Goal: Find specific page/section

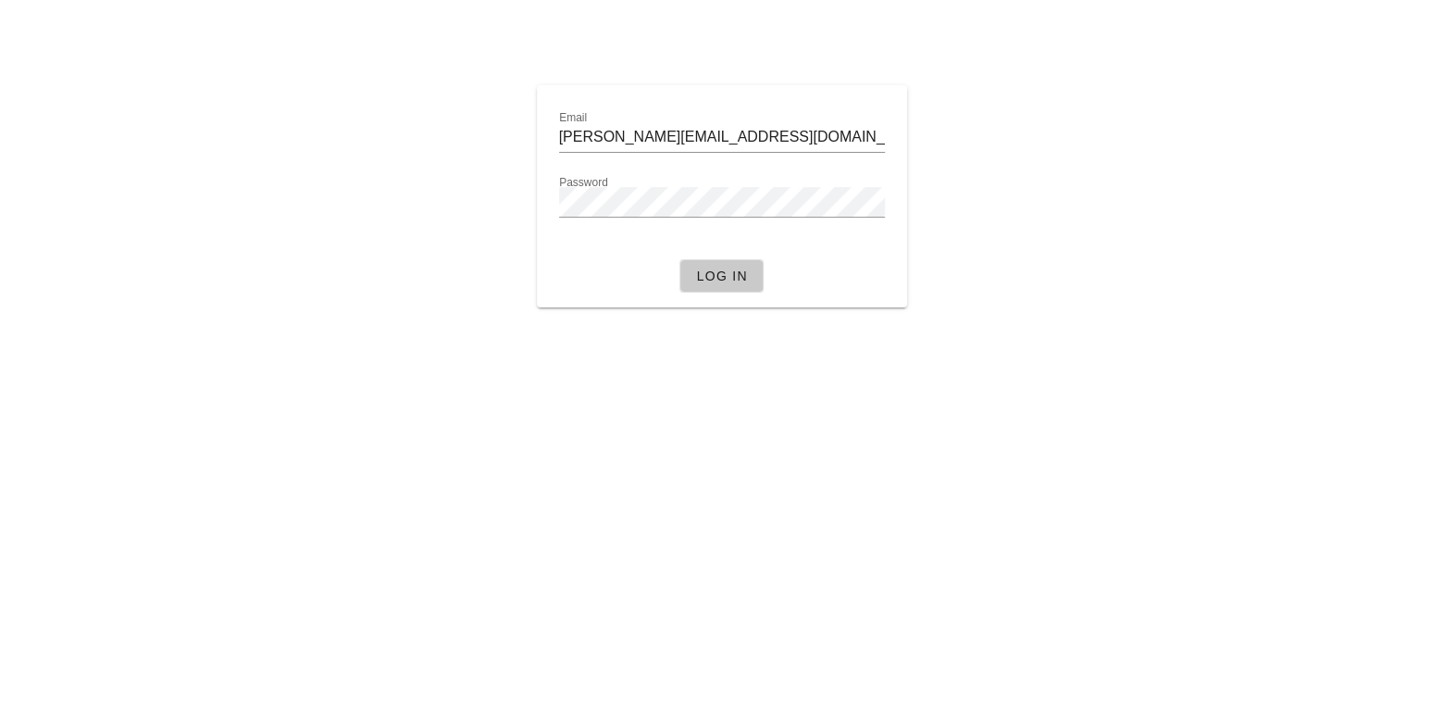
click at [714, 267] on button "Log in" at bounding box center [720, 275] width 83 height 33
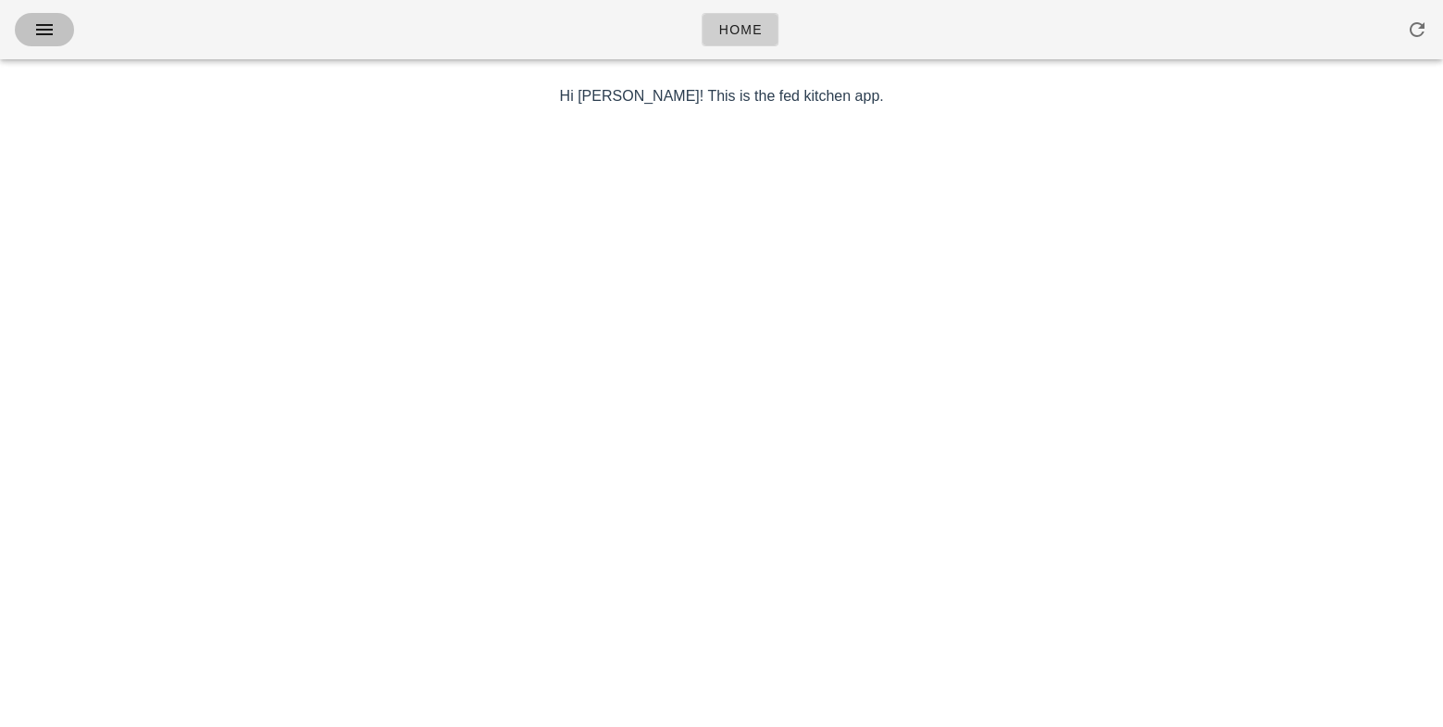
click at [35, 27] on icon "button" at bounding box center [44, 30] width 22 height 22
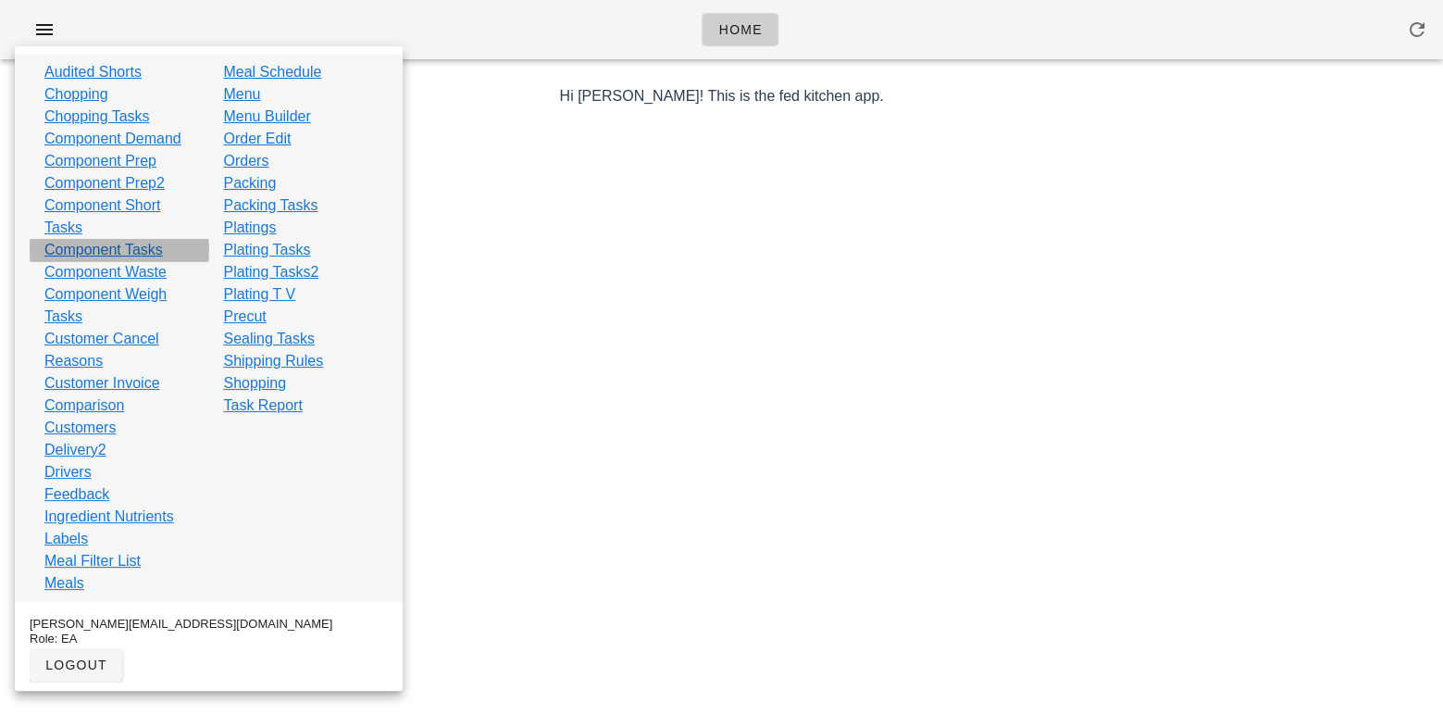
click at [142, 243] on link "Component Tasks" at bounding box center [103, 250] width 118 height 22
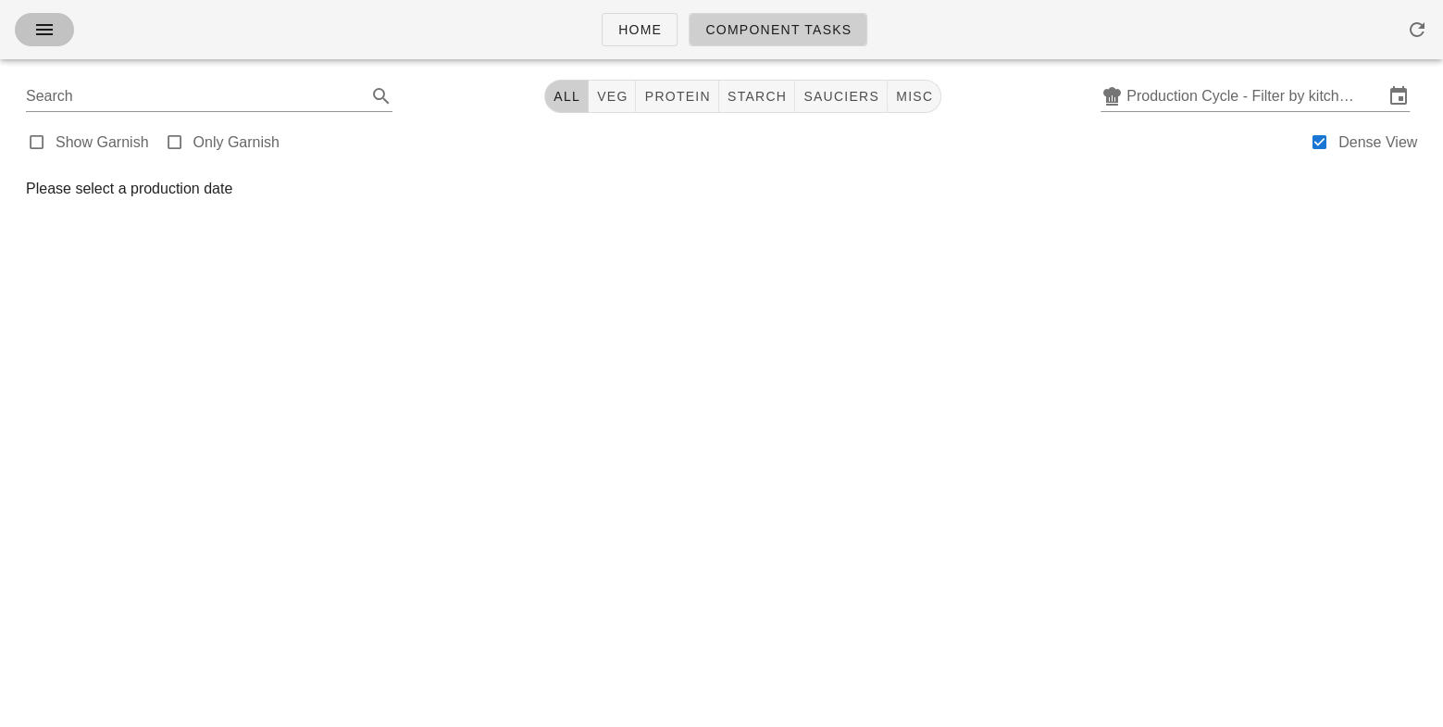
click at [47, 22] on icon "button" at bounding box center [44, 30] width 22 height 22
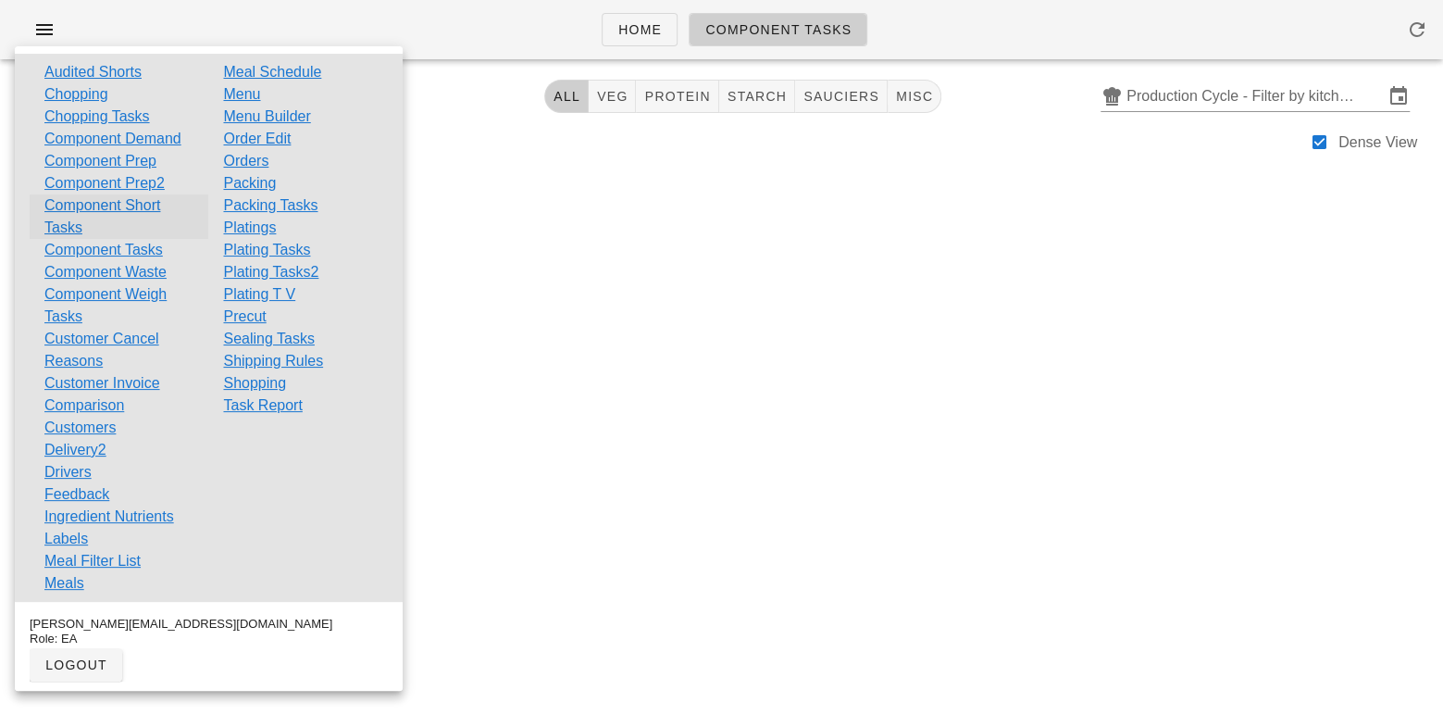
click at [161, 202] on link "Component Short Tasks" at bounding box center [118, 216] width 149 height 44
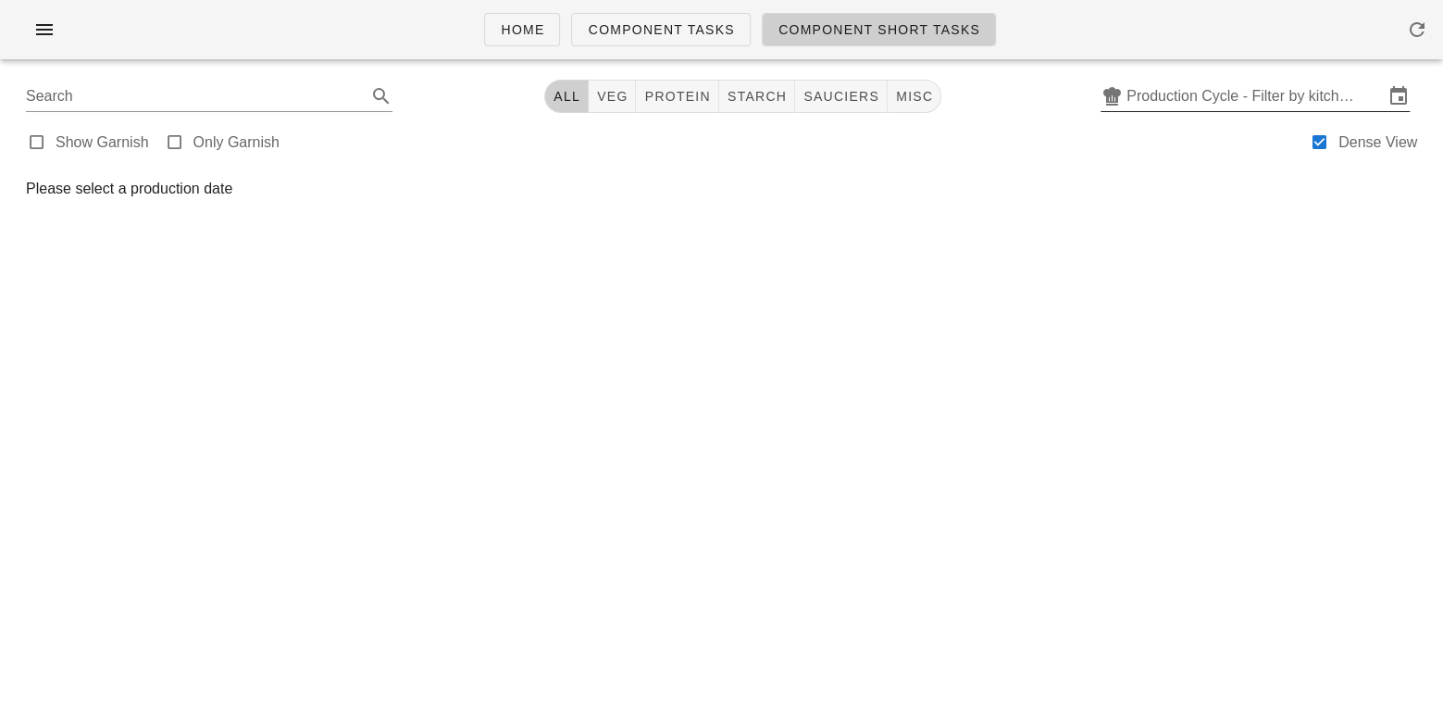
click at [1153, 92] on input "Production Cycle - Filter by kitchen production schedules" at bounding box center [1255, 96] width 257 height 30
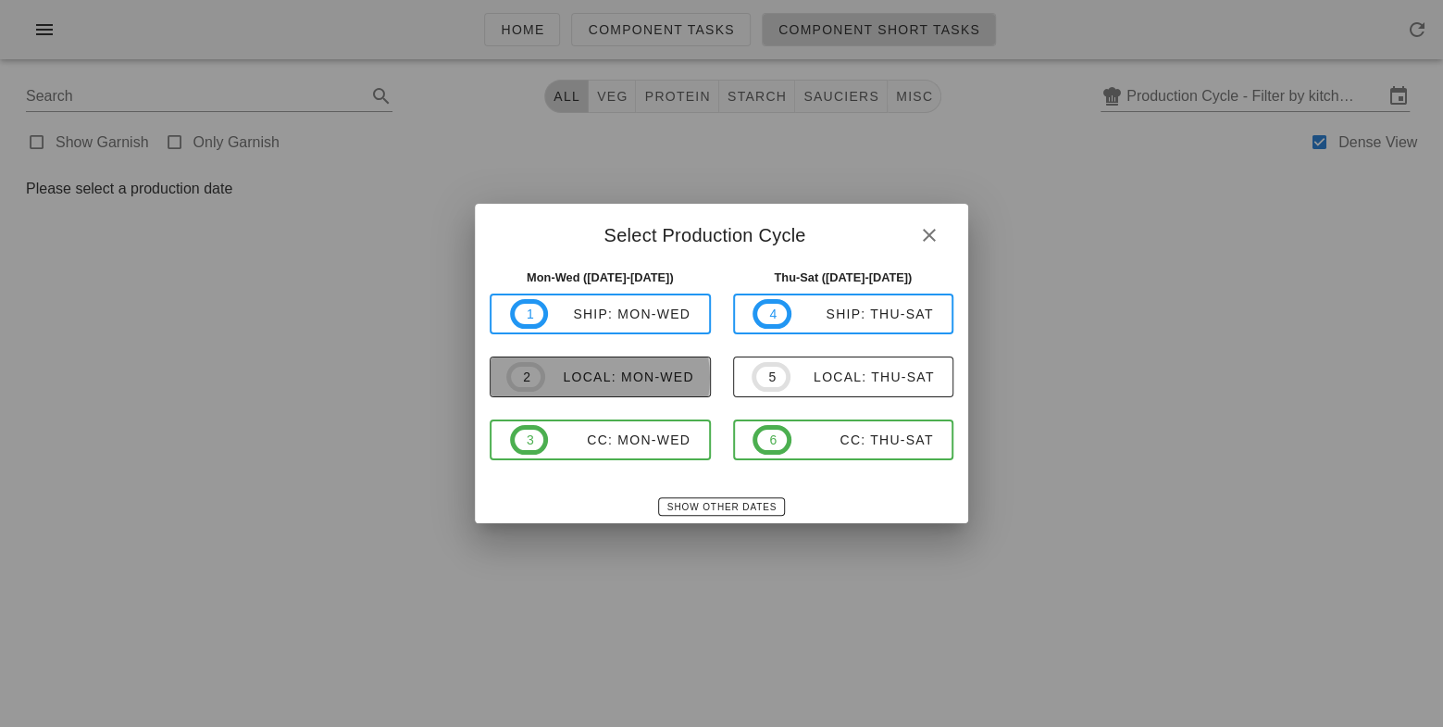
click at [666, 361] on button "2 local: Mon-Wed" at bounding box center [600, 376] width 221 height 41
type input "local: Mon-Wed ([DATE]-[DATE])"
